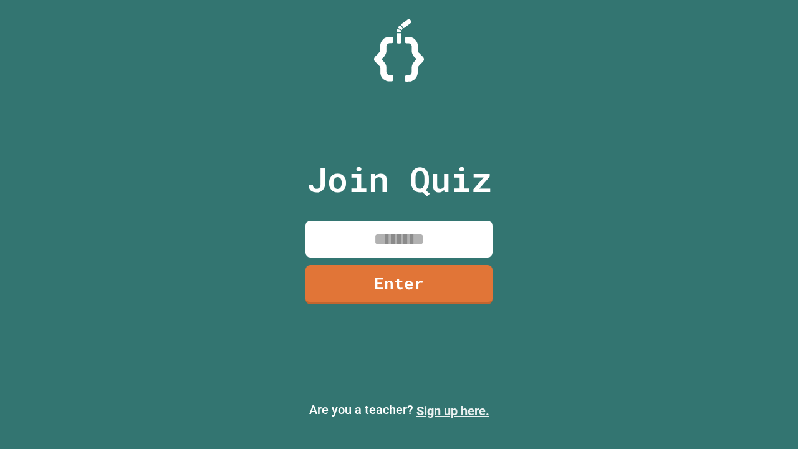
click at [453, 411] on link "Sign up here." at bounding box center [453, 410] width 73 height 15
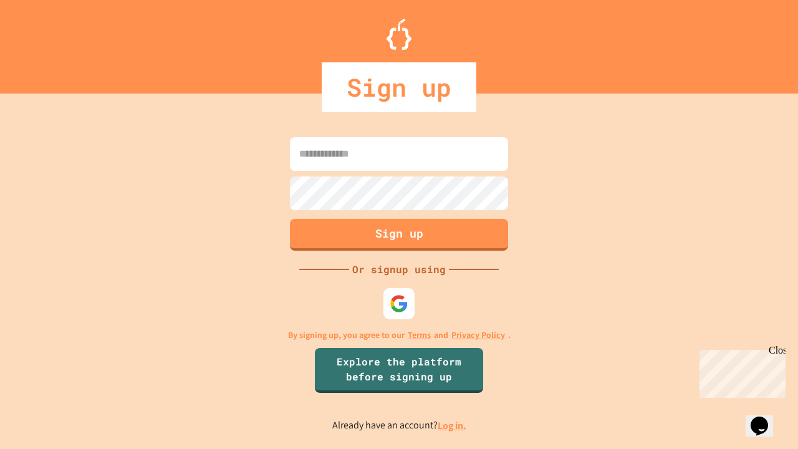
click at [453, 425] on link "Log in." at bounding box center [452, 425] width 29 height 13
